Goal: Find specific page/section: Find specific page/section

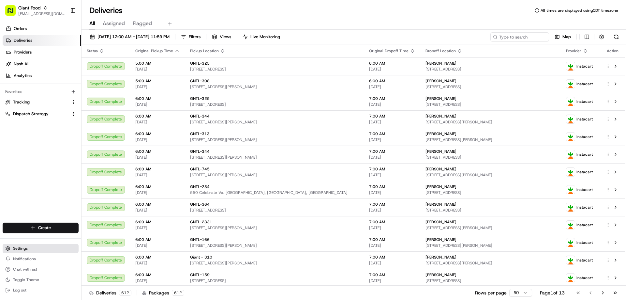
click at [22, 249] on span "Settings" at bounding box center [20, 248] width 15 height 5
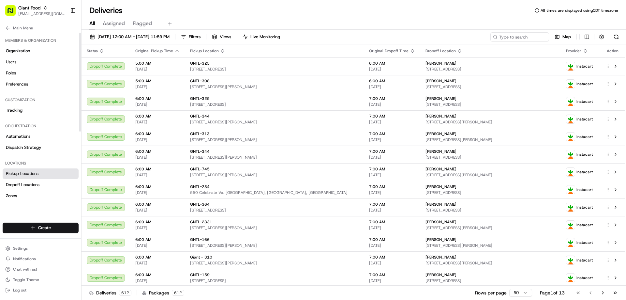
click at [32, 174] on span "Pickup Locations" at bounding box center [22, 174] width 33 height 6
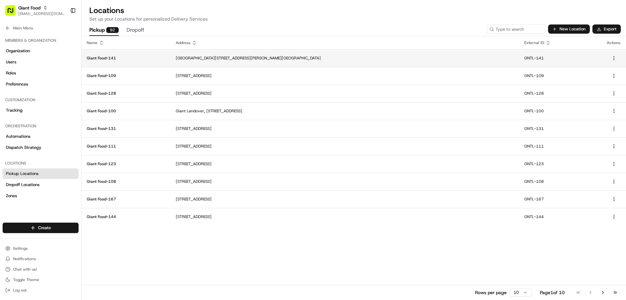
click at [111, 62] on td "Giant Food-141" at bounding box center [126, 58] width 89 height 18
